Goal: Navigation & Orientation: Find specific page/section

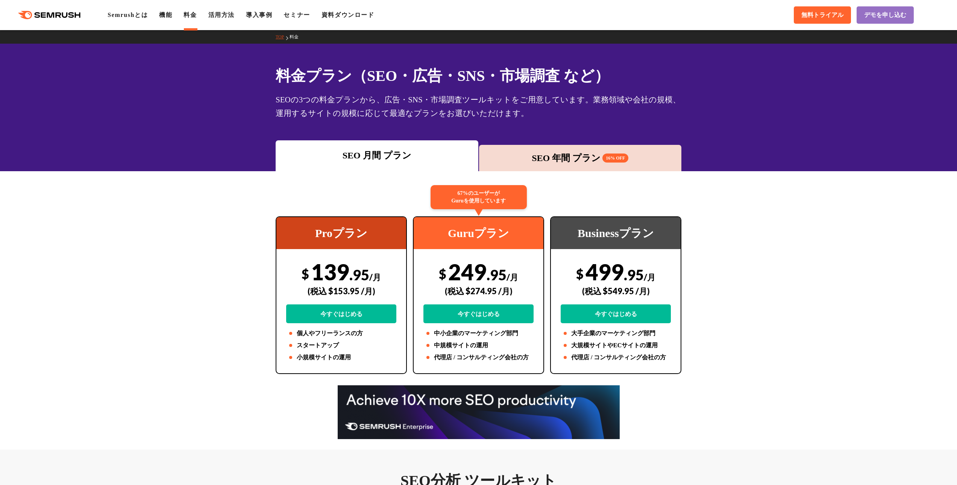
click at [174, 20] on div ".cls {fill: #FF642D;} .cls {fill: #FF642D;} Semrushとは 機能 料金 活用方法 導入事例 セミナー 資料ダウ…" at bounding box center [478, 15] width 957 height 23
click at [170, 16] on link "機能" at bounding box center [165, 15] width 13 height 6
